Goal: Task Accomplishment & Management: Complete application form

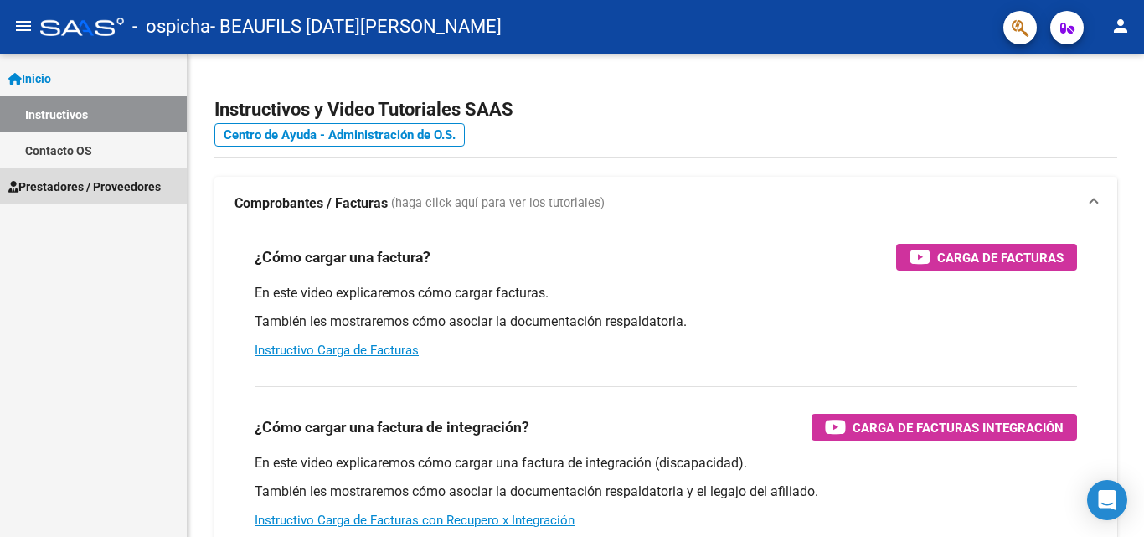
click at [85, 184] on span "Prestadores / Proveedores" at bounding box center [84, 187] width 152 height 18
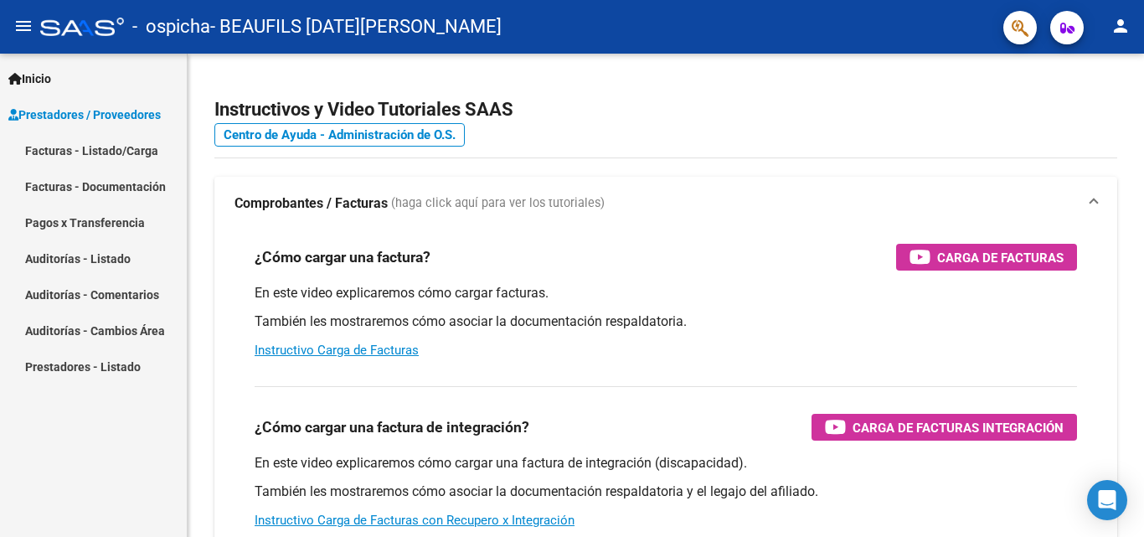
drag, startPoint x: 75, startPoint y: 147, endPoint x: 143, endPoint y: 175, distance: 74.4
click at [75, 147] on link "Facturas - Listado/Carga" at bounding box center [93, 150] width 187 height 36
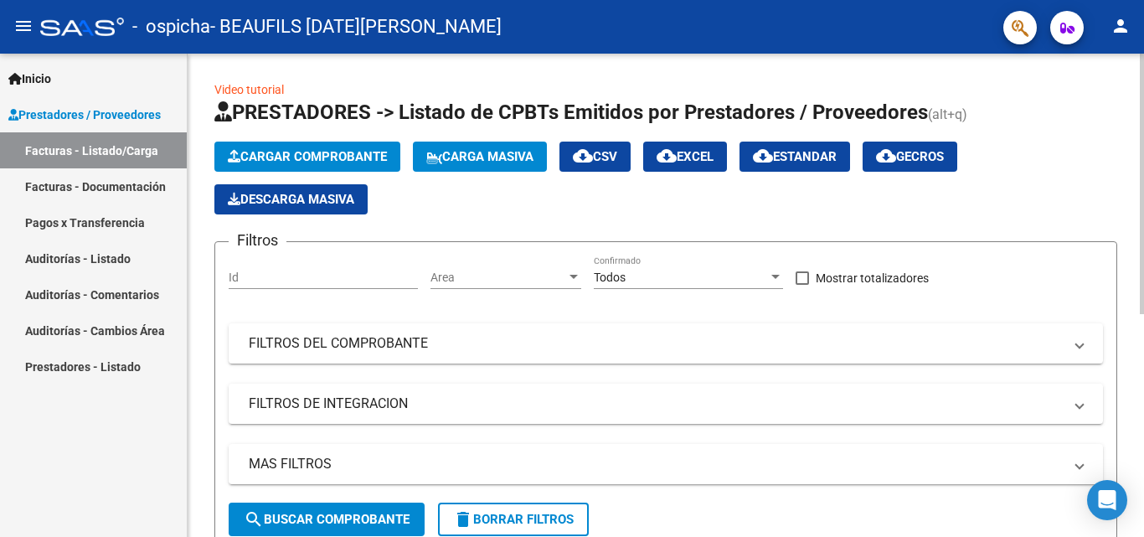
click at [252, 152] on span "Cargar Comprobante" at bounding box center [307, 156] width 159 height 15
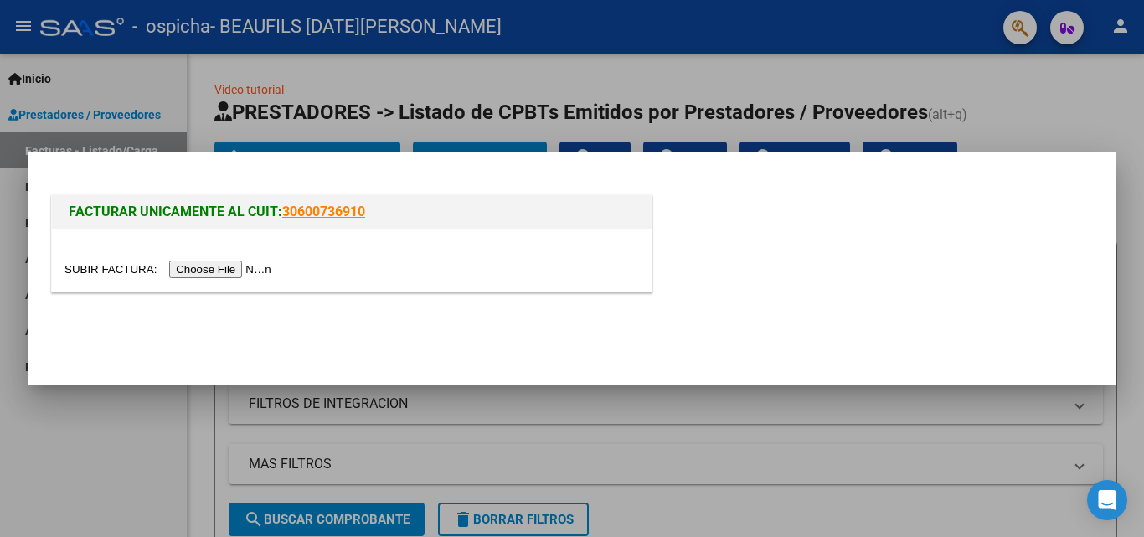
click at [215, 267] on input "file" at bounding box center [170, 270] width 212 height 18
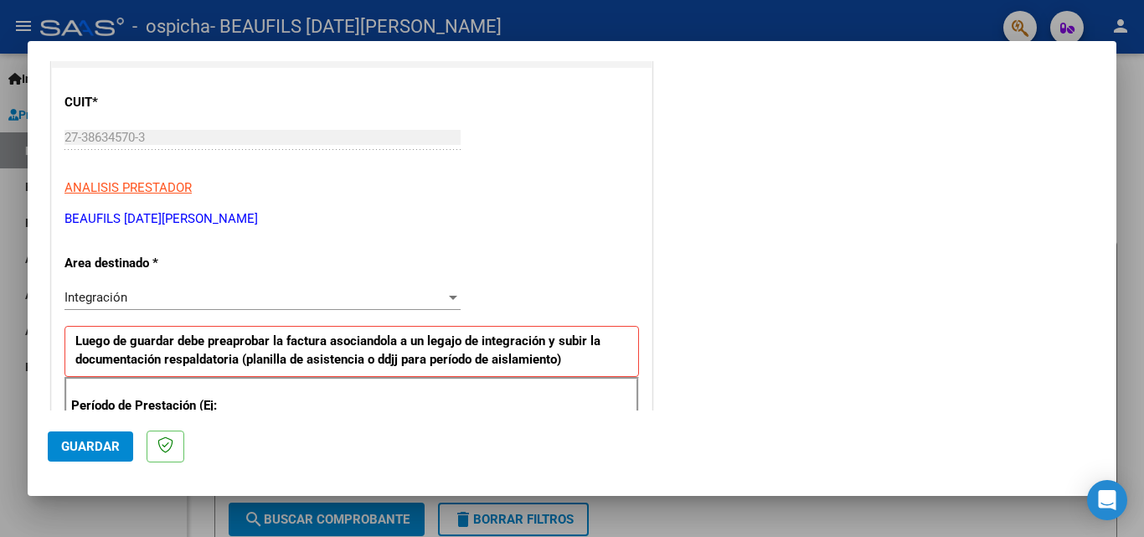
scroll to position [168, 0]
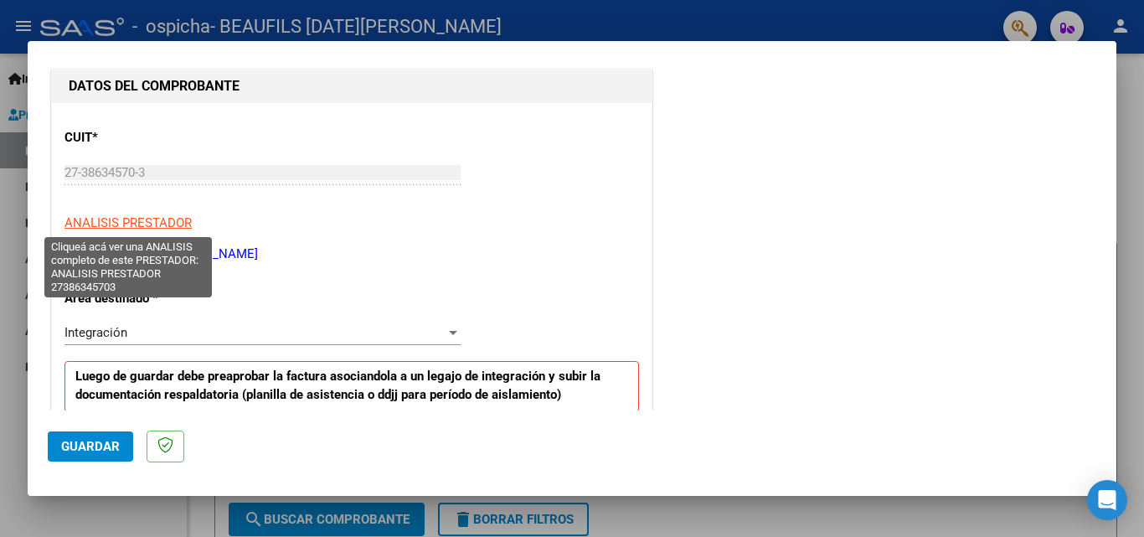
click at [123, 215] on span "ANALISIS PRESTADOR" at bounding box center [127, 222] width 127 height 15
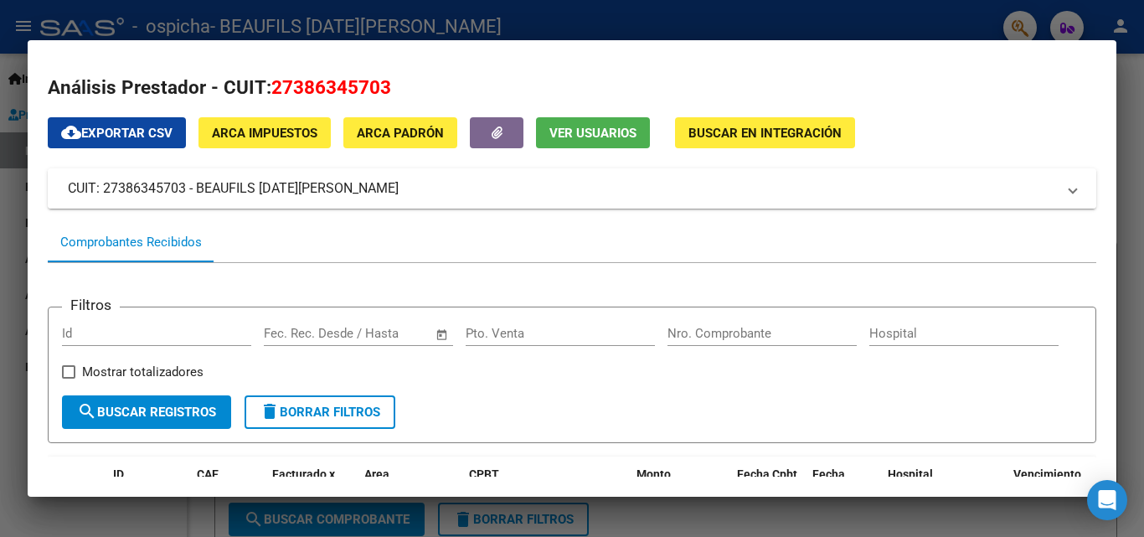
scroll to position [0, 0]
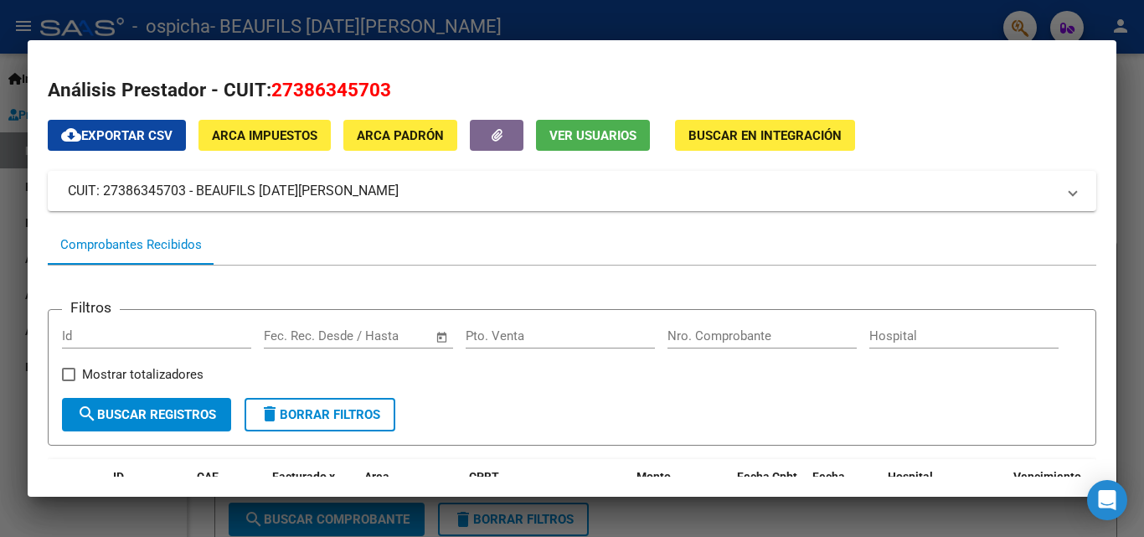
click at [0, 147] on div at bounding box center [572, 268] width 1144 height 537
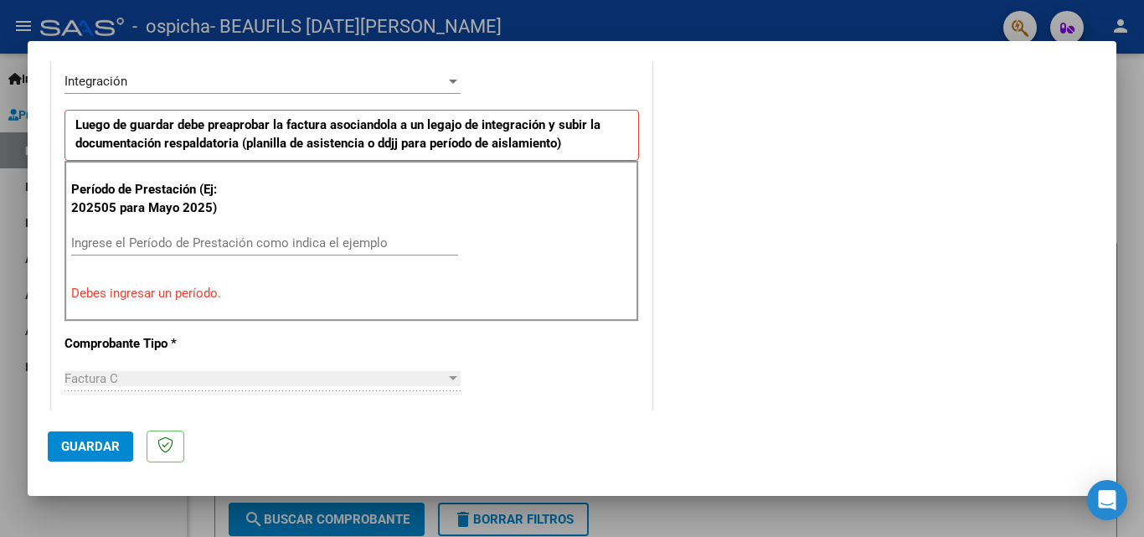
scroll to position [503, 0]
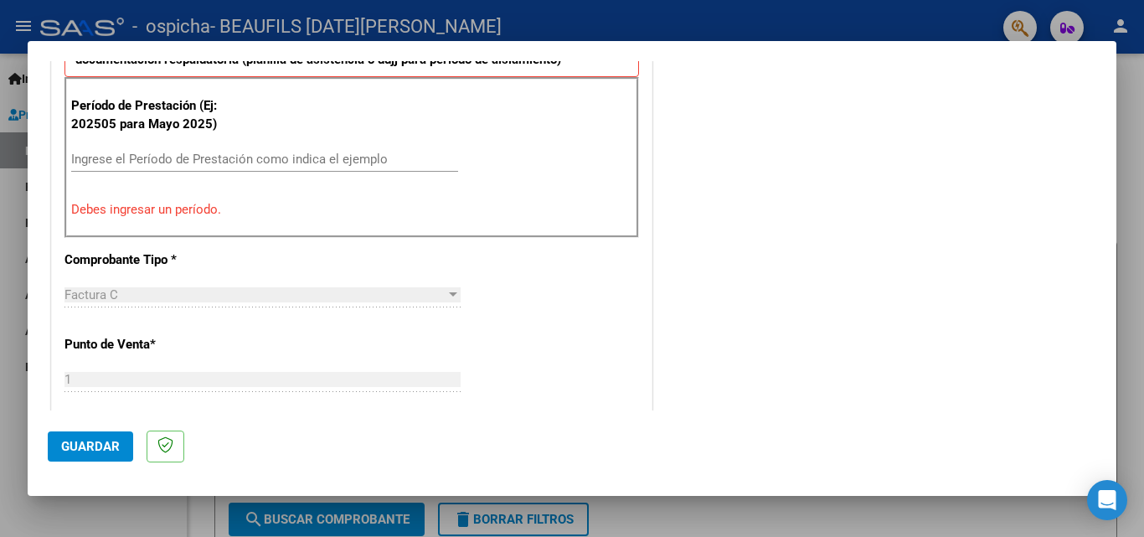
click at [219, 159] on input "Ingrese el Período de Prestación como indica el ejemplo" at bounding box center [264, 159] width 387 height 15
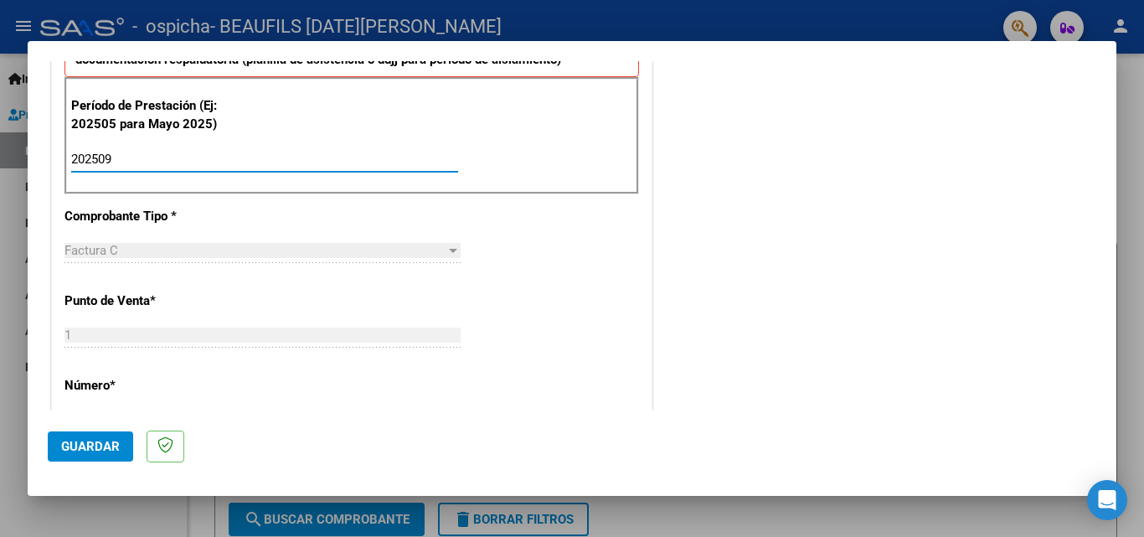
type input "202509"
click at [225, 216] on p "Comprobante Tipo *" at bounding box center [150, 216] width 173 height 19
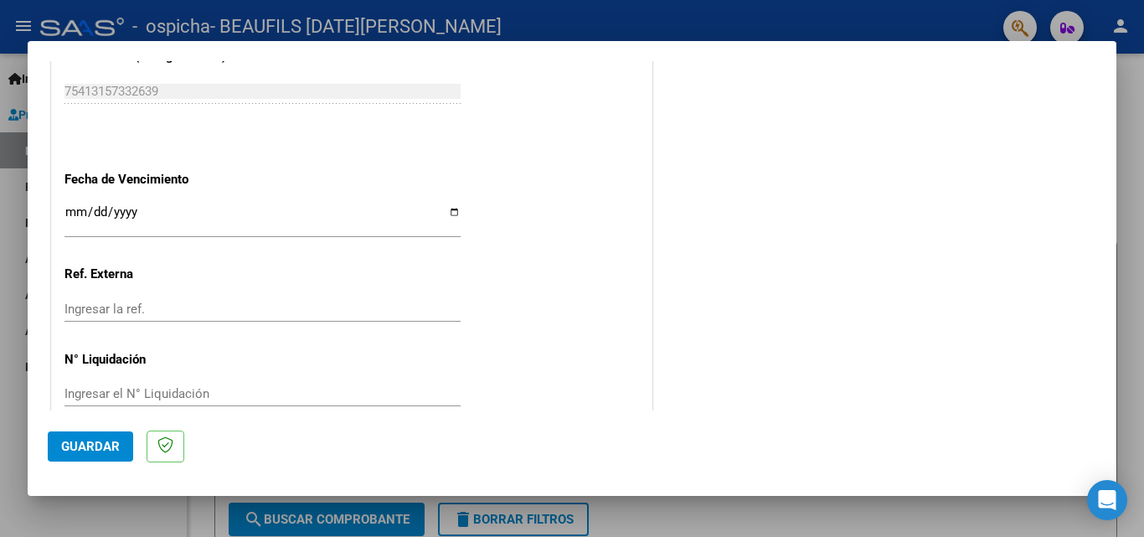
scroll to position [1125, 0]
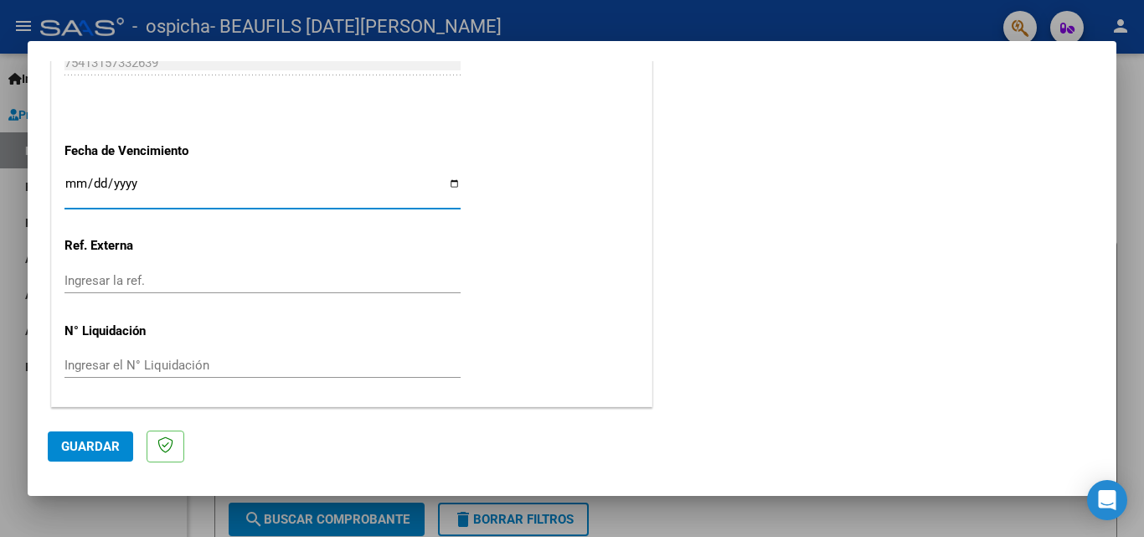
click at [446, 186] on input "Ingresar la fecha" at bounding box center [262, 190] width 396 height 27
type input "[DATE]"
click at [62, 446] on span "Guardar" at bounding box center [90, 446] width 59 height 15
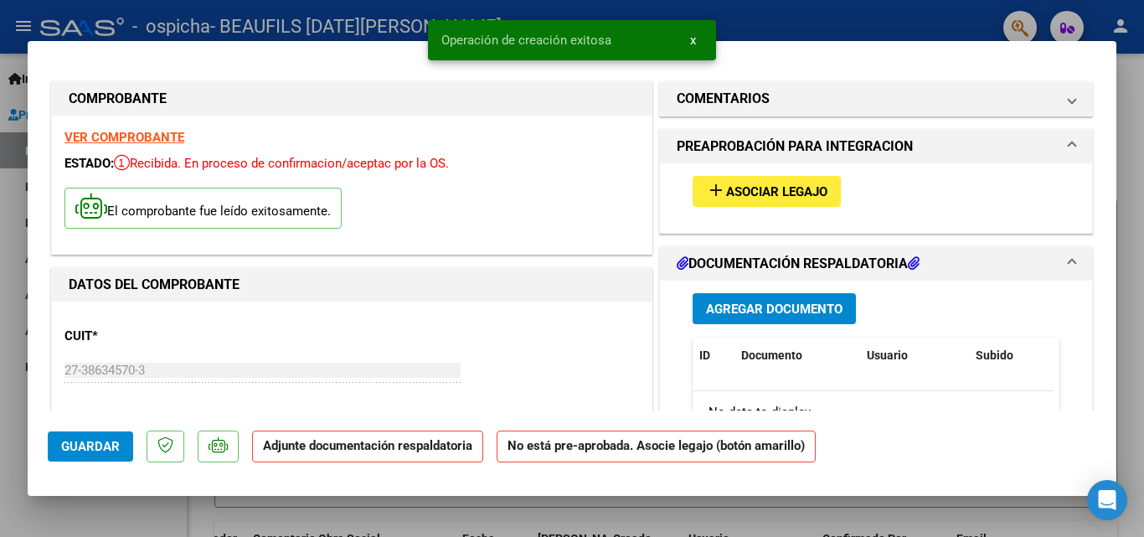
scroll to position [0, 0]
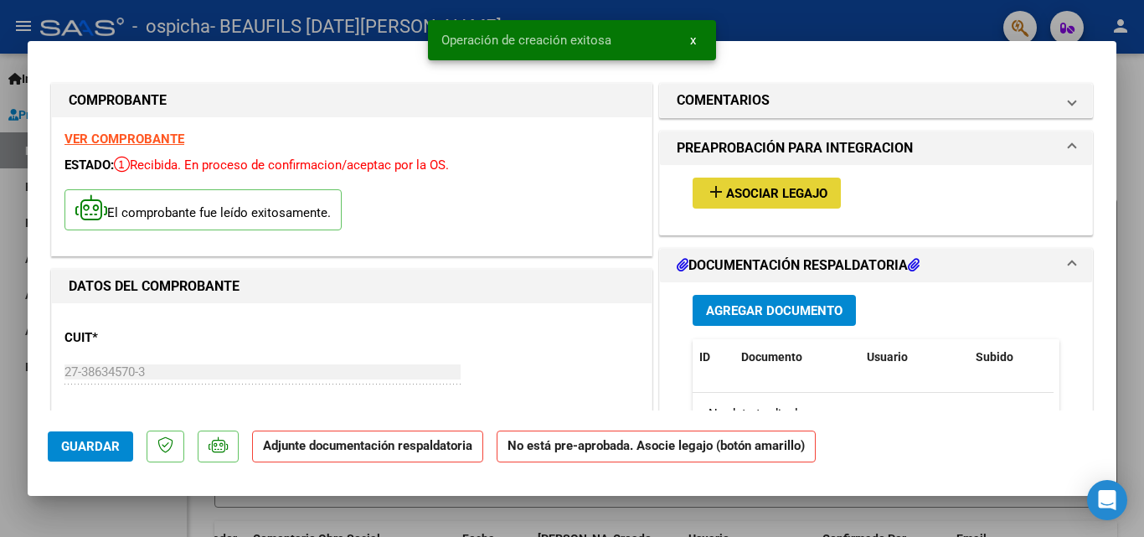
click at [770, 203] on button "add Asociar Legajo" at bounding box center [767, 193] width 148 height 31
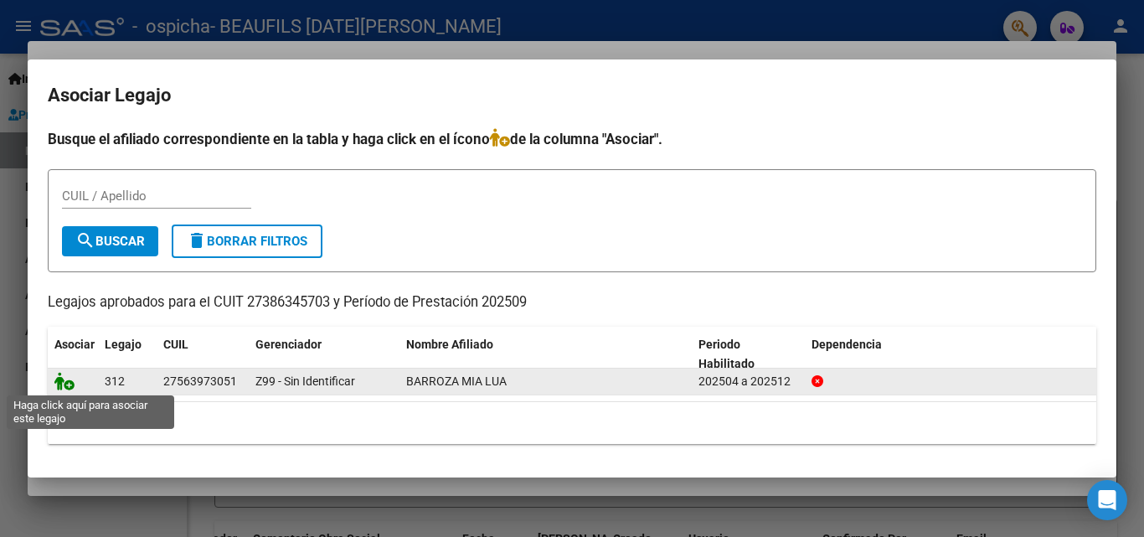
click at [69, 387] on icon at bounding box center [64, 381] width 20 height 18
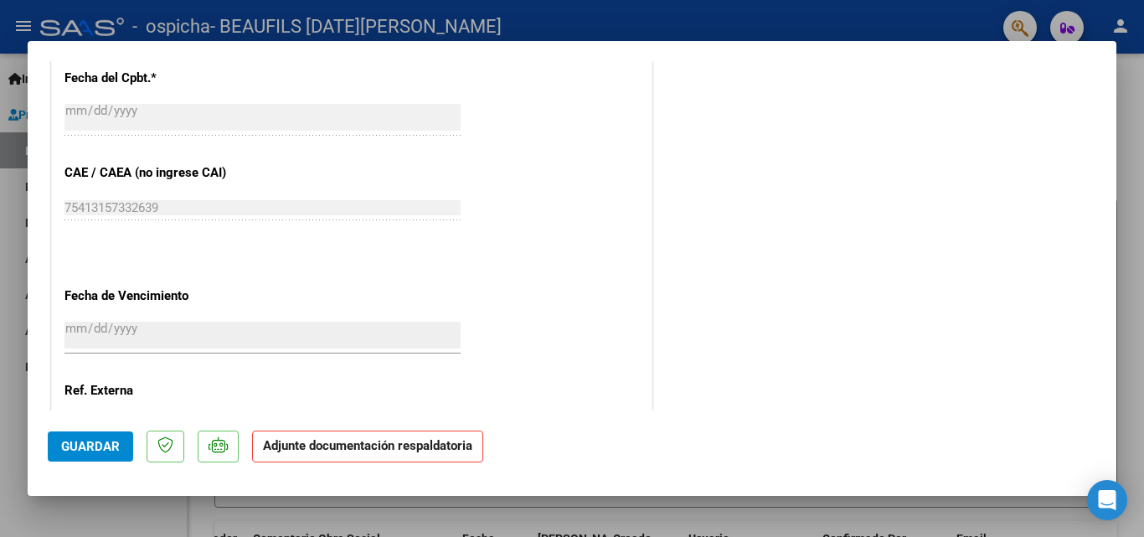
scroll to position [1150, 0]
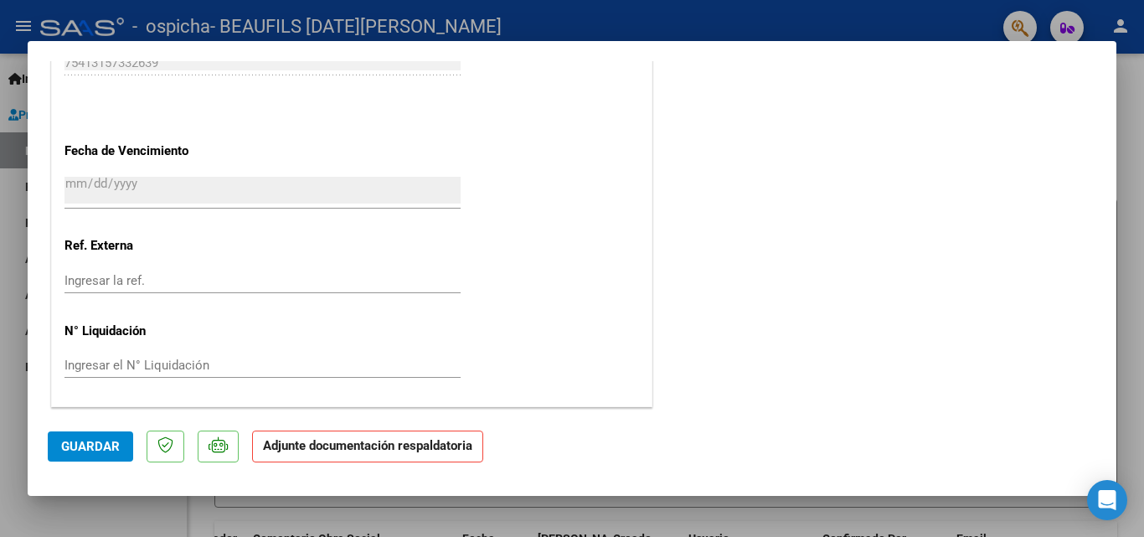
click at [437, 440] on strong "Adjunte documentación respaldatoria" at bounding box center [367, 445] width 209 height 15
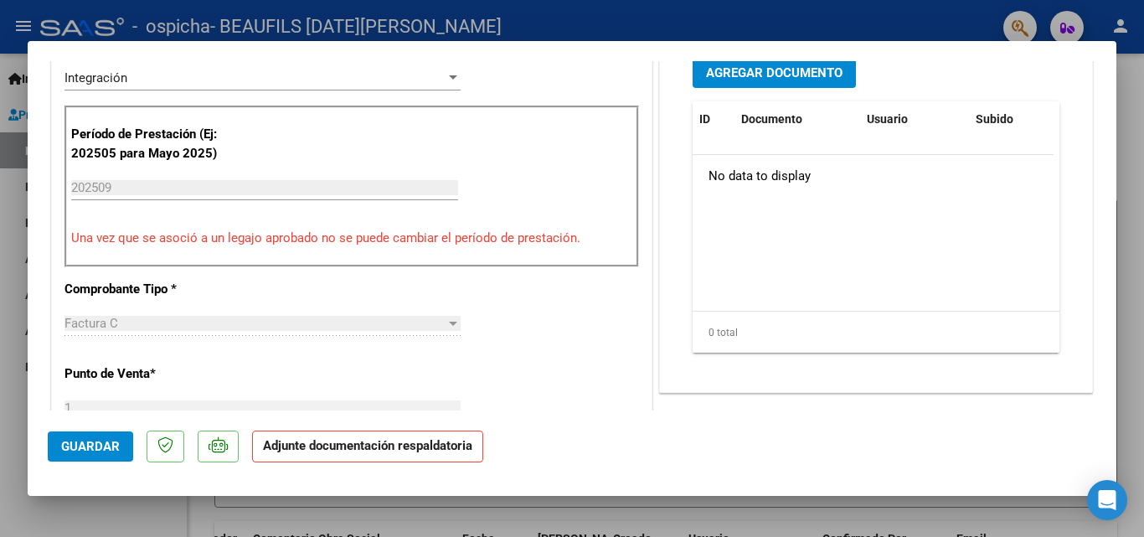
scroll to position [312, 0]
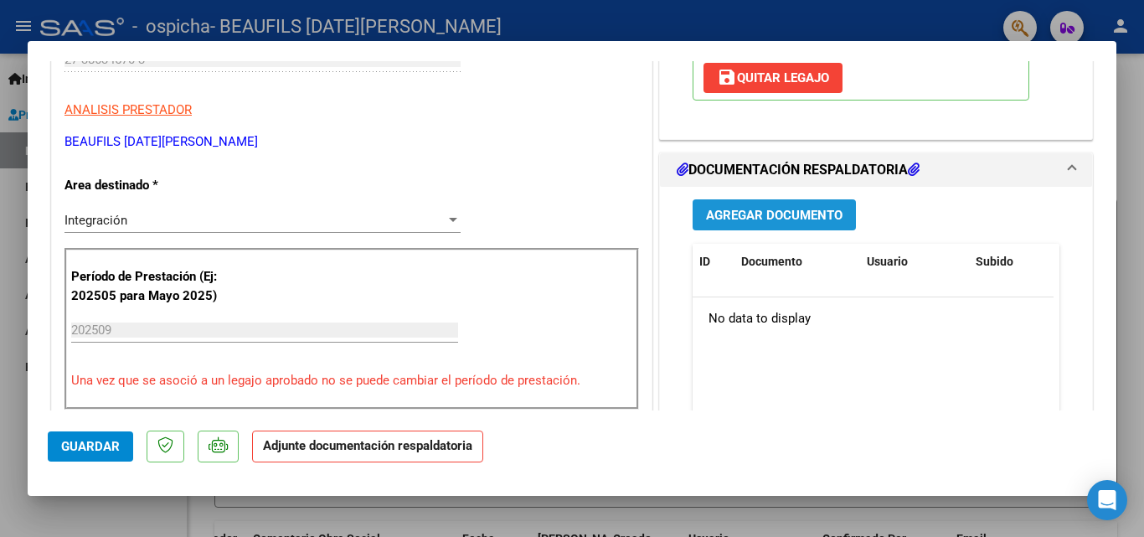
click at [733, 209] on span "Agregar Documento" at bounding box center [774, 215] width 137 height 15
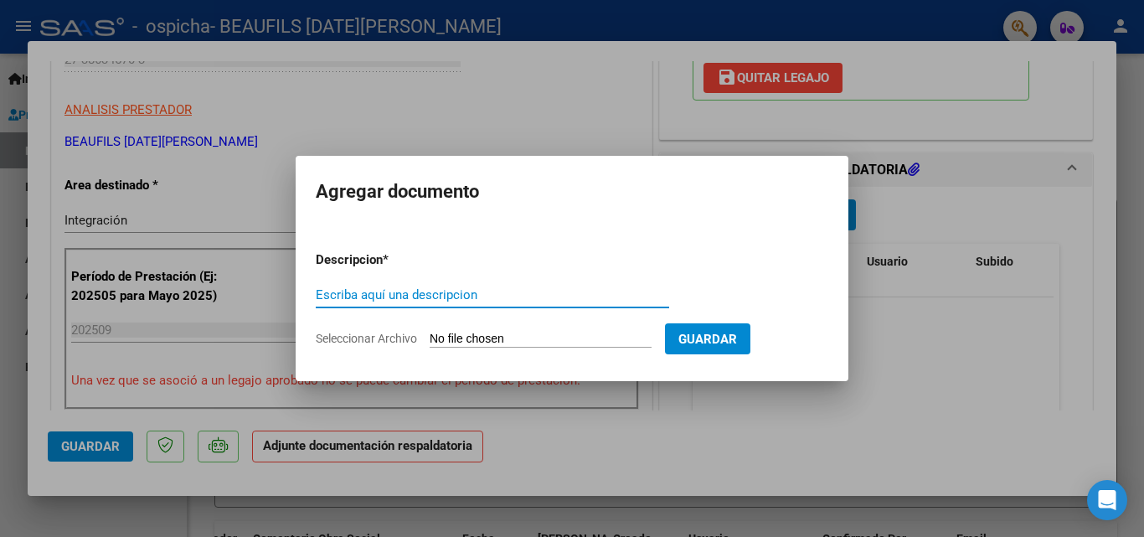
click at [449, 302] on input "Escriba aquí una descripcion" at bounding box center [492, 294] width 353 height 15
type input "planilla de asistencia"
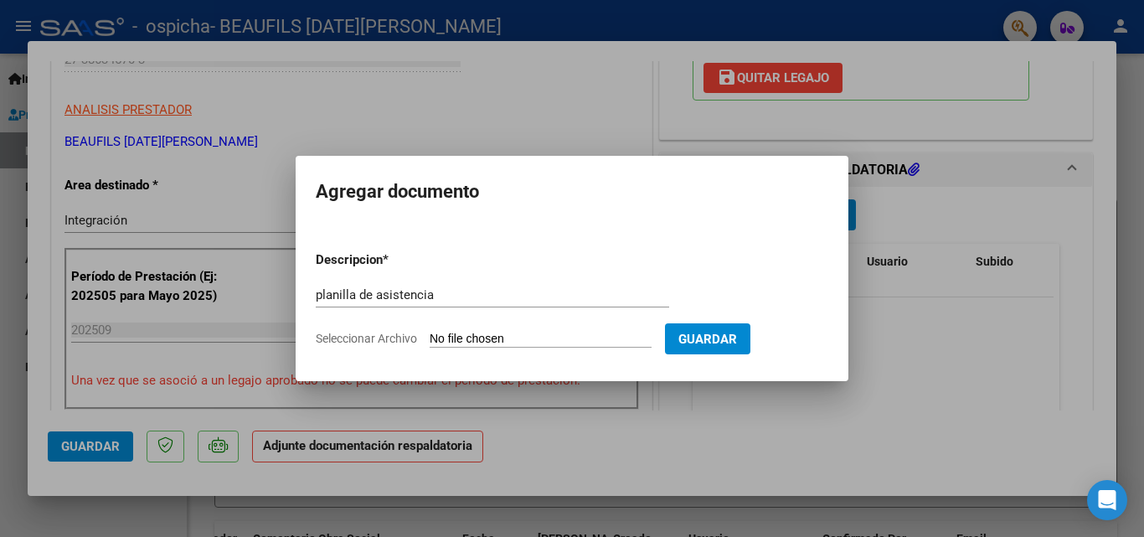
click at [765, 360] on form "Descripcion * planilla de asistencia Escriba aquí una descripcion Seleccionar A…" at bounding box center [572, 299] width 513 height 122
click at [556, 338] on input "Seleccionar Archivo" at bounding box center [541, 340] width 222 height 16
type input "C:\fakepath\planilla septiembre Barroza (1).pdf"
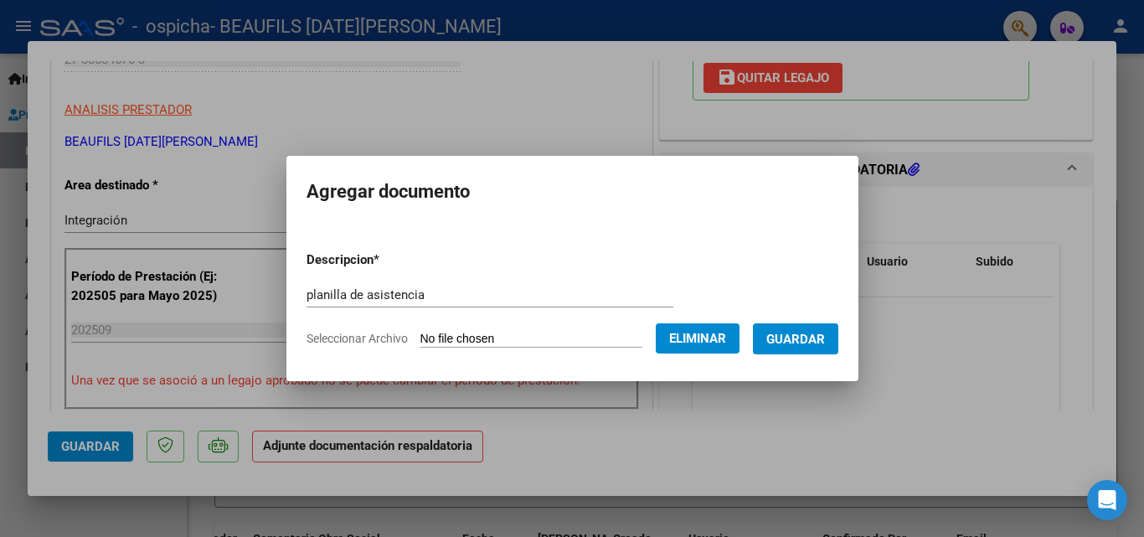
click at [790, 342] on span "Guardar" at bounding box center [795, 339] width 59 height 15
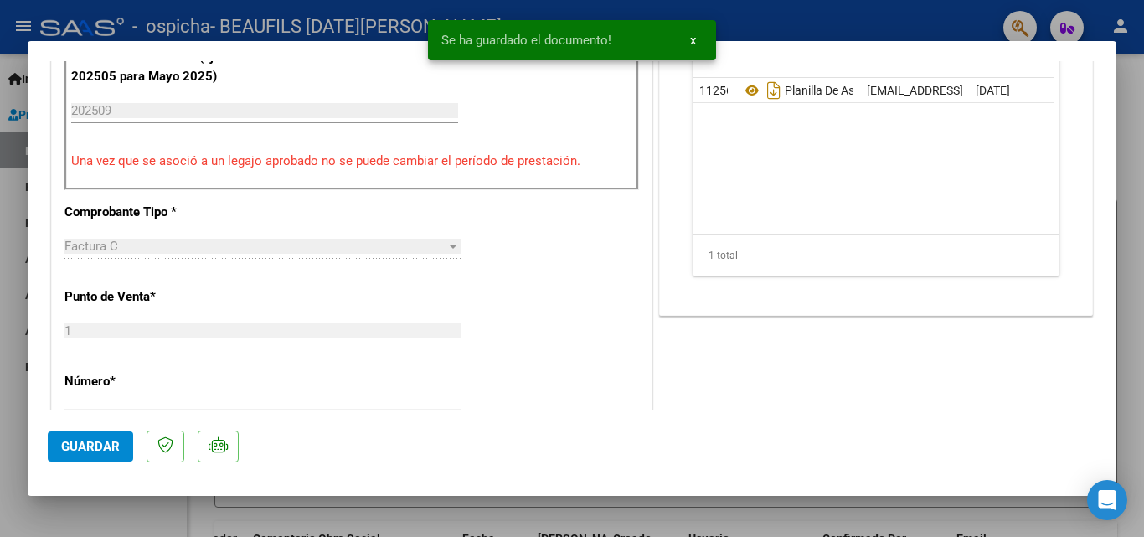
scroll to position [564, 0]
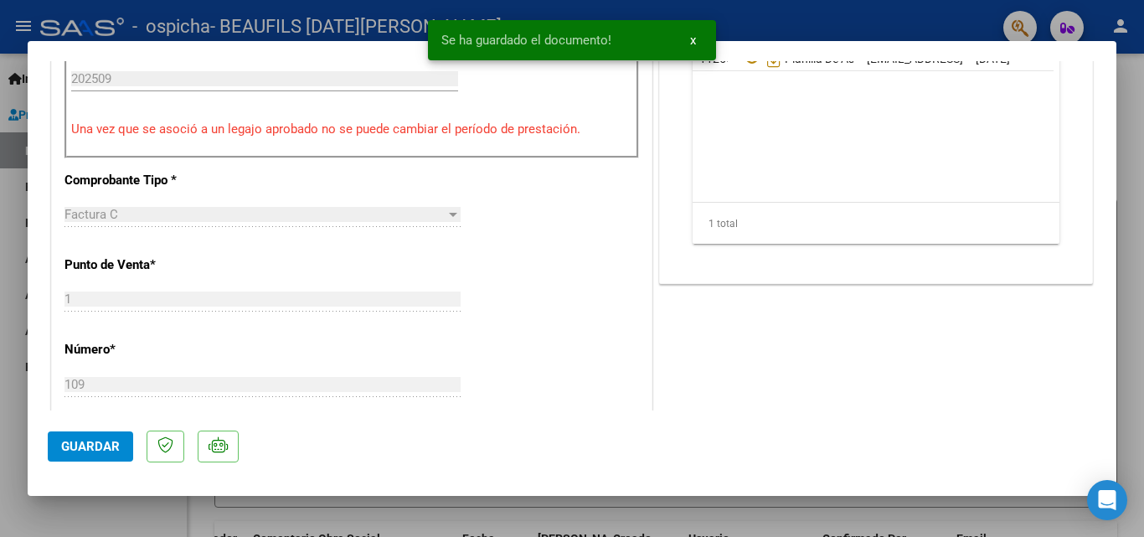
click at [102, 447] on span "Guardar" at bounding box center [90, 446] width 59 height 15
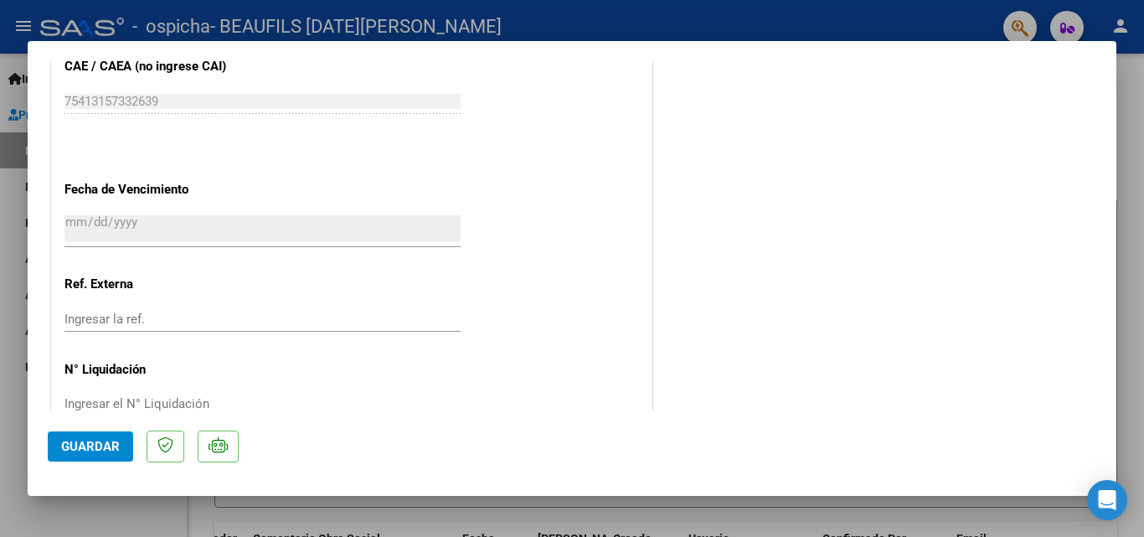
scroll to position [1066, 0]
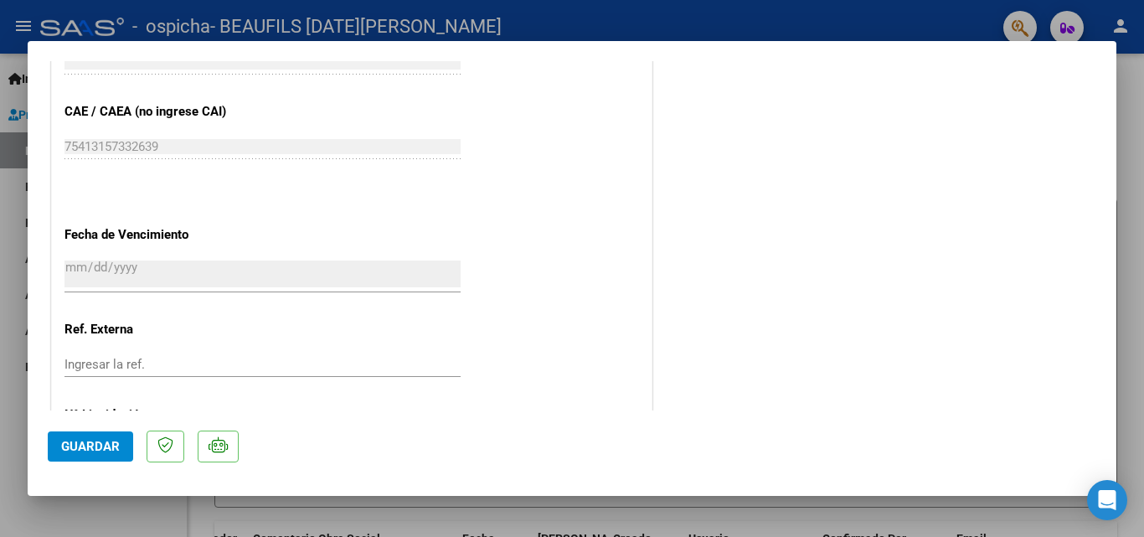
click at [111, 260] on div "[DATE] Ingresar la fecha" at bounding box center [262, 274] width 396 height 36
click at [104, 280] on input "[DATE]" at bounding box center [262, 274] width 396 height 27
click at [95, 281] on input "[DATE]" at bounding box center [262, 274] width 396 height 27
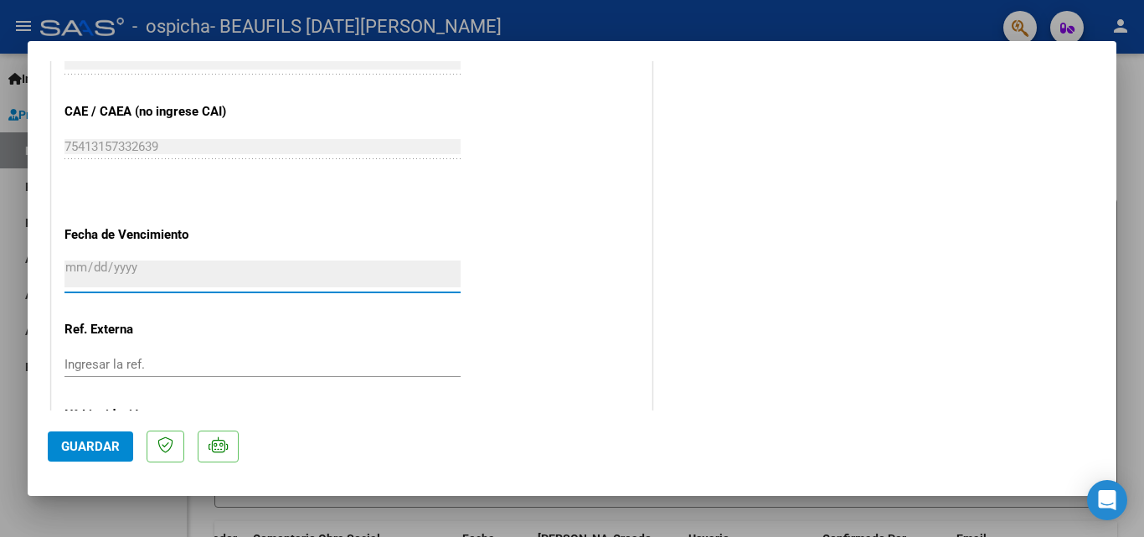
click at [98, 274] on input "[DATE]" at bounding box center [262, 274] width 396 height 27
click at [108, 275] on input "[DATE]" at bounding box center [262, 274] width 396 height 27
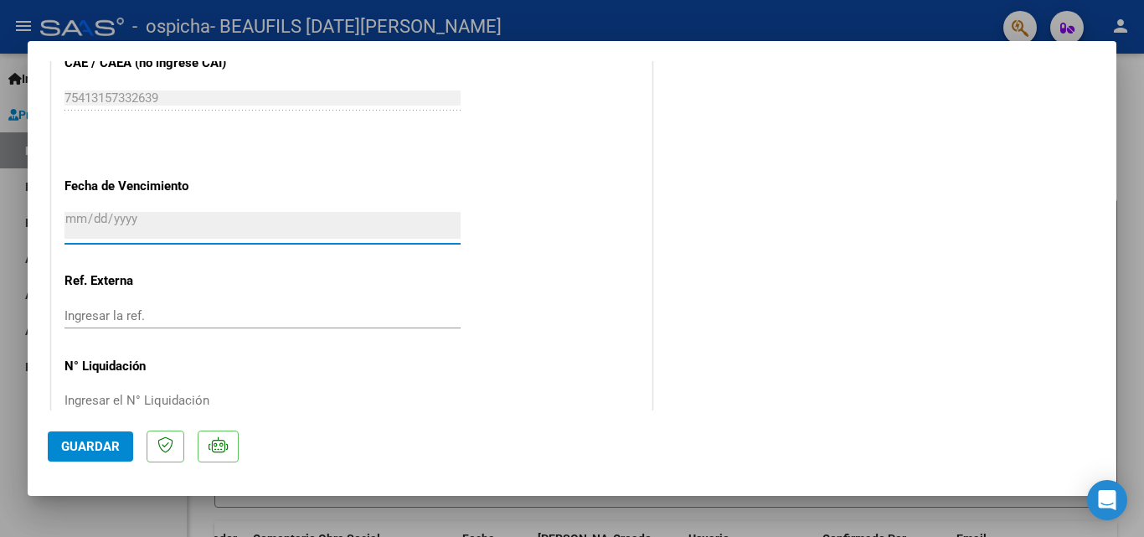
scroll to position [1150, 0]
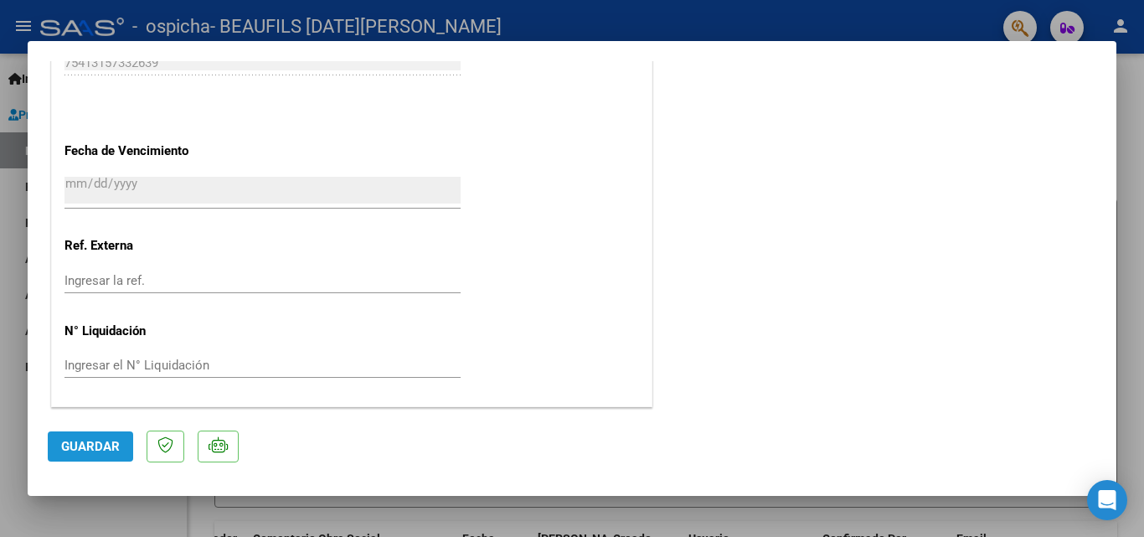
click at [92, 443] on span "Guardar" at bounding box center [90, 446] width 59 height 15
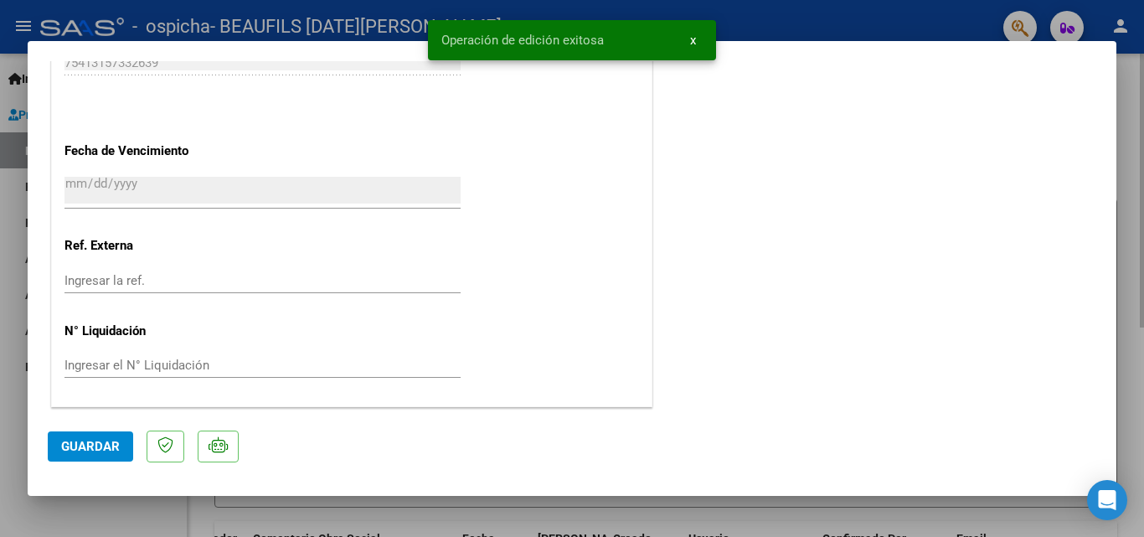
drag, startPoint x: 1132, startPoint y: 162, endPoint x: 1117, endPoint y: 171, distance: 17.7
click at [1133, 163] on div at bounding box center [572, 268] width 1144 height 537
type input "$ 0,00"
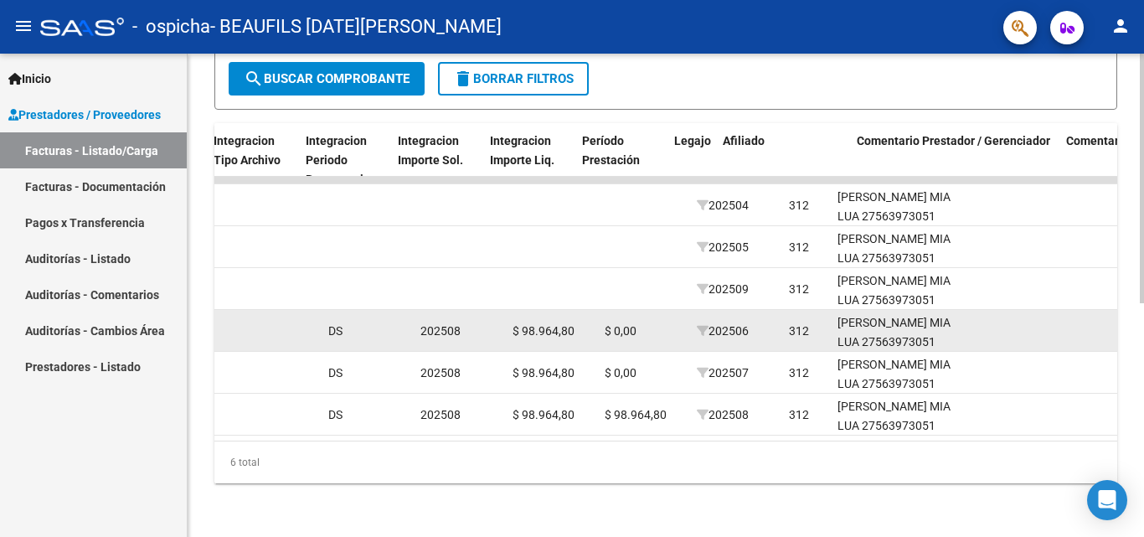
scroll to position [0, 1815]
